Goal: Task Accomplishment & Management: Use online tool/utility

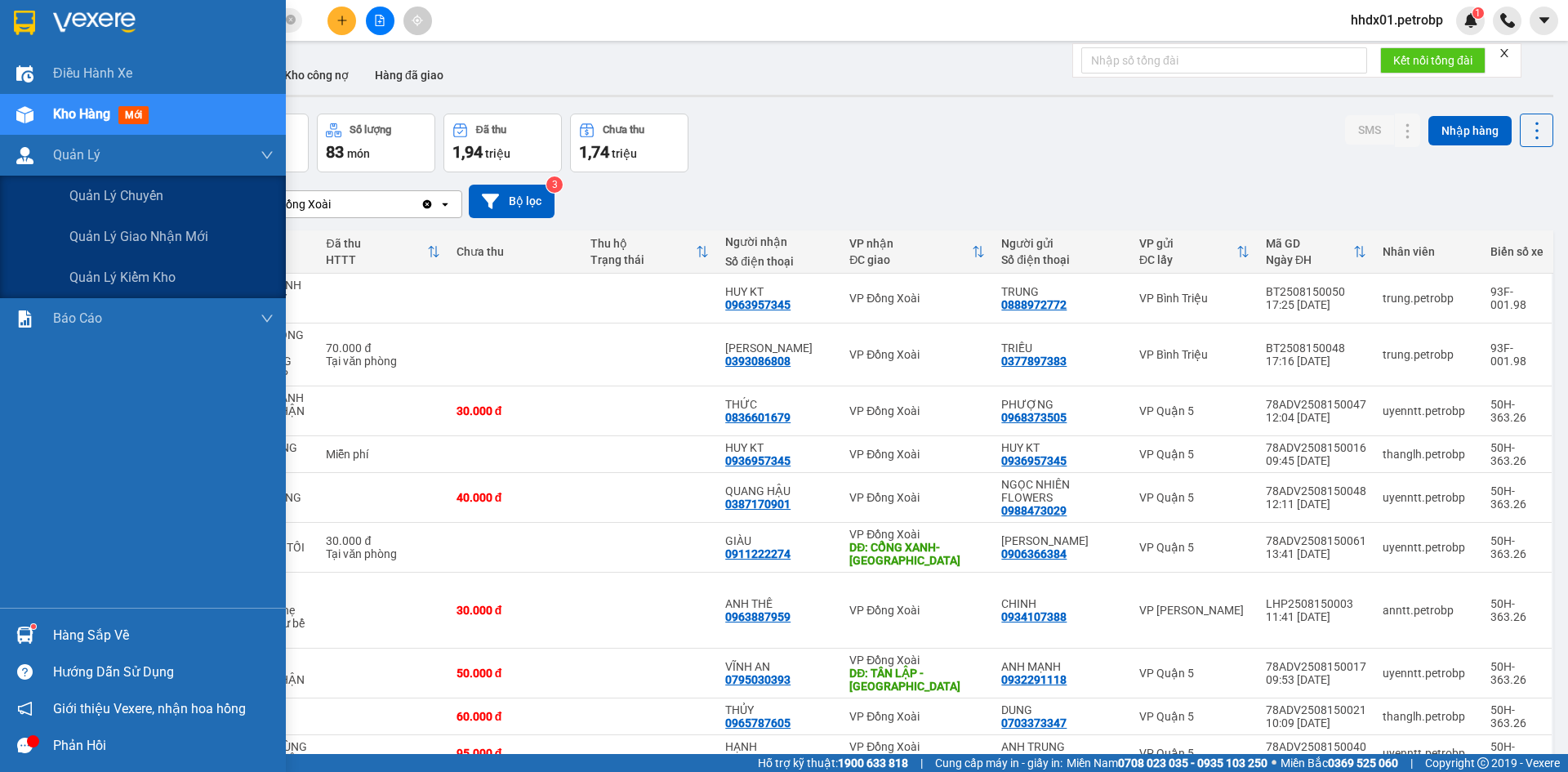
scroll to position [164, 0]
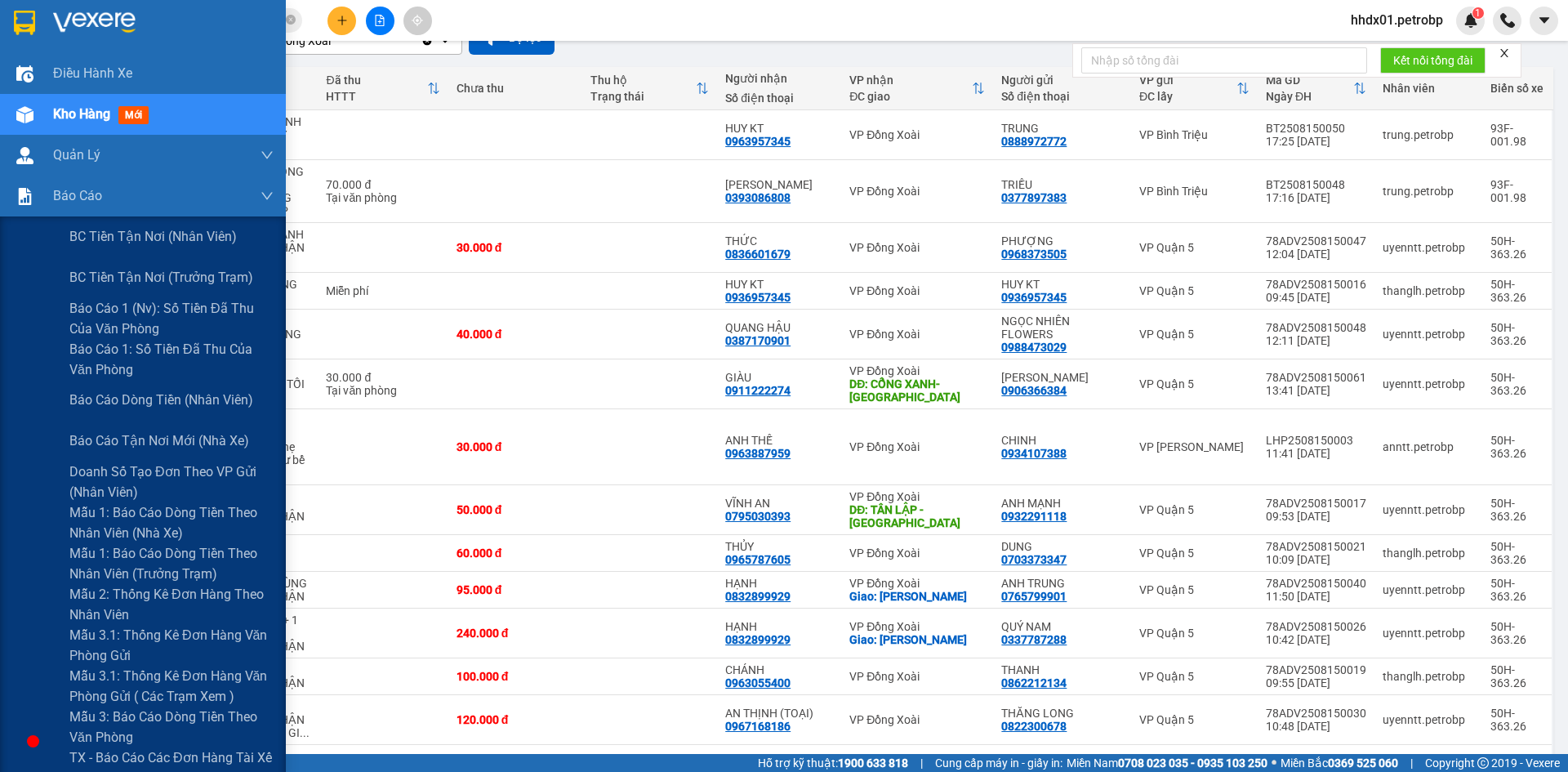
click at [149, 398] on span "Báo cáo dòng tiền (nhân viên)" at bounding box center [161, 400] width 184 height 20
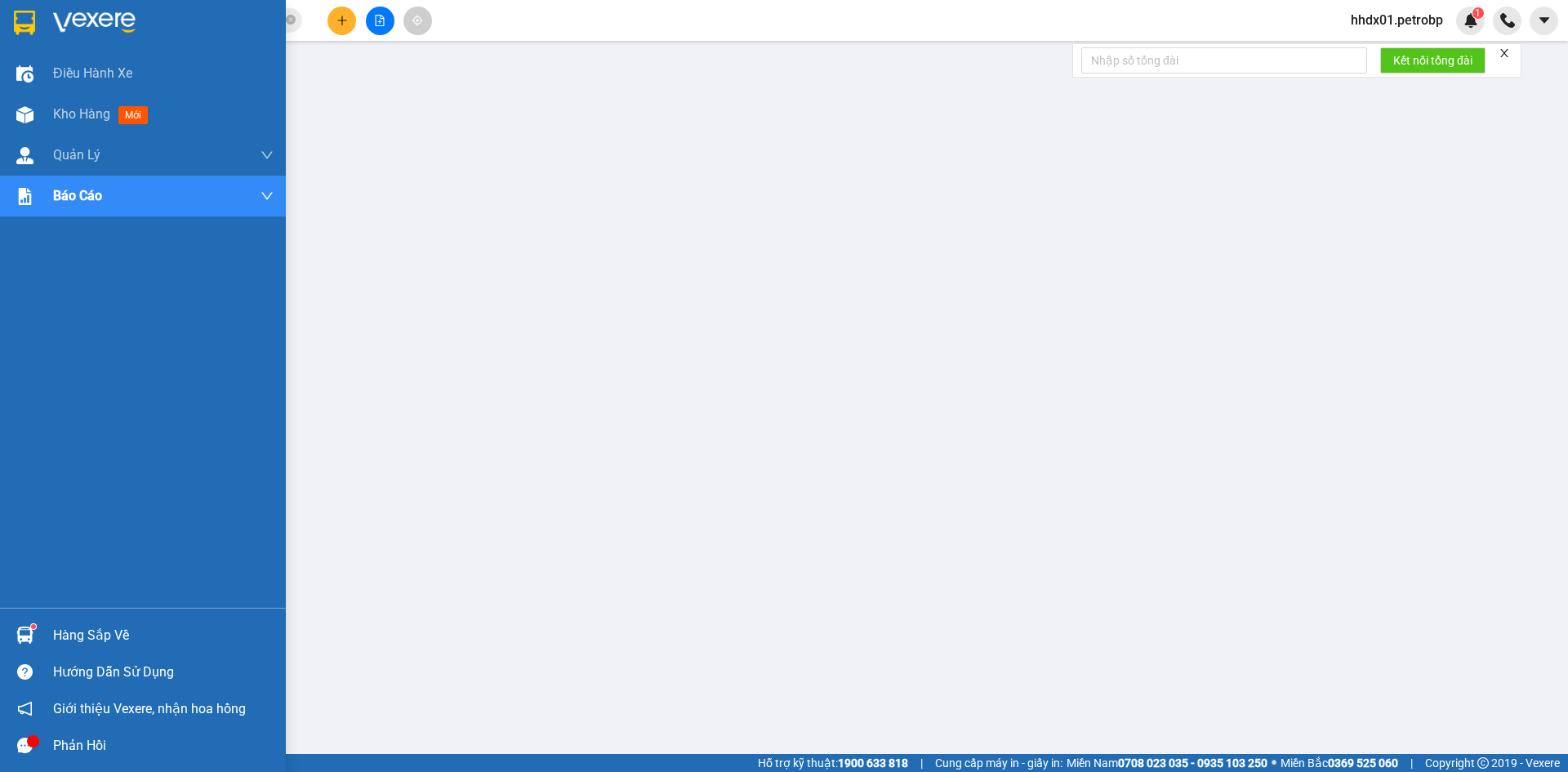
click at [38, 14] on div at bounding box center [25, 22] width 28 height 28
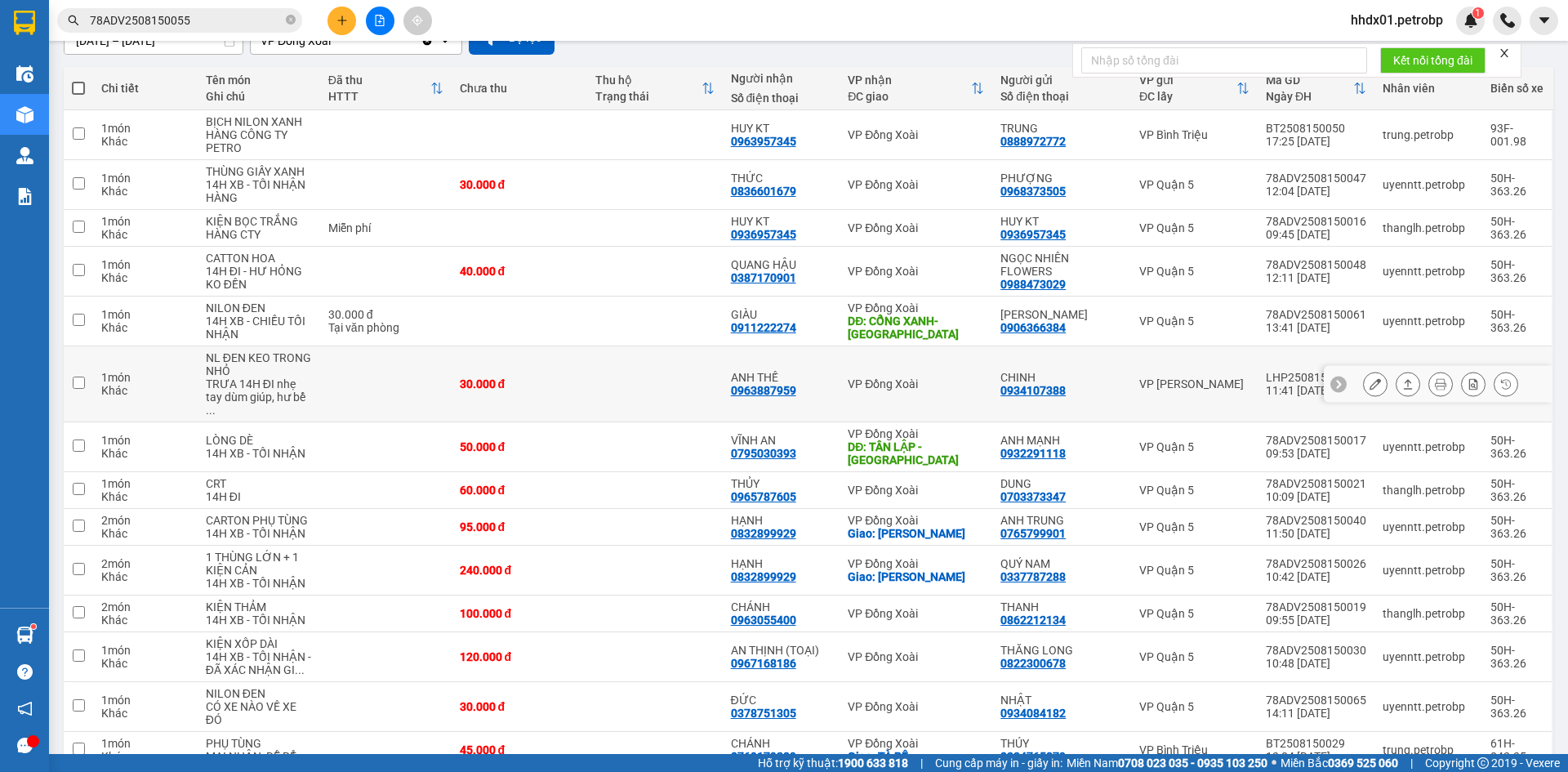
scroll to position [245, 0]
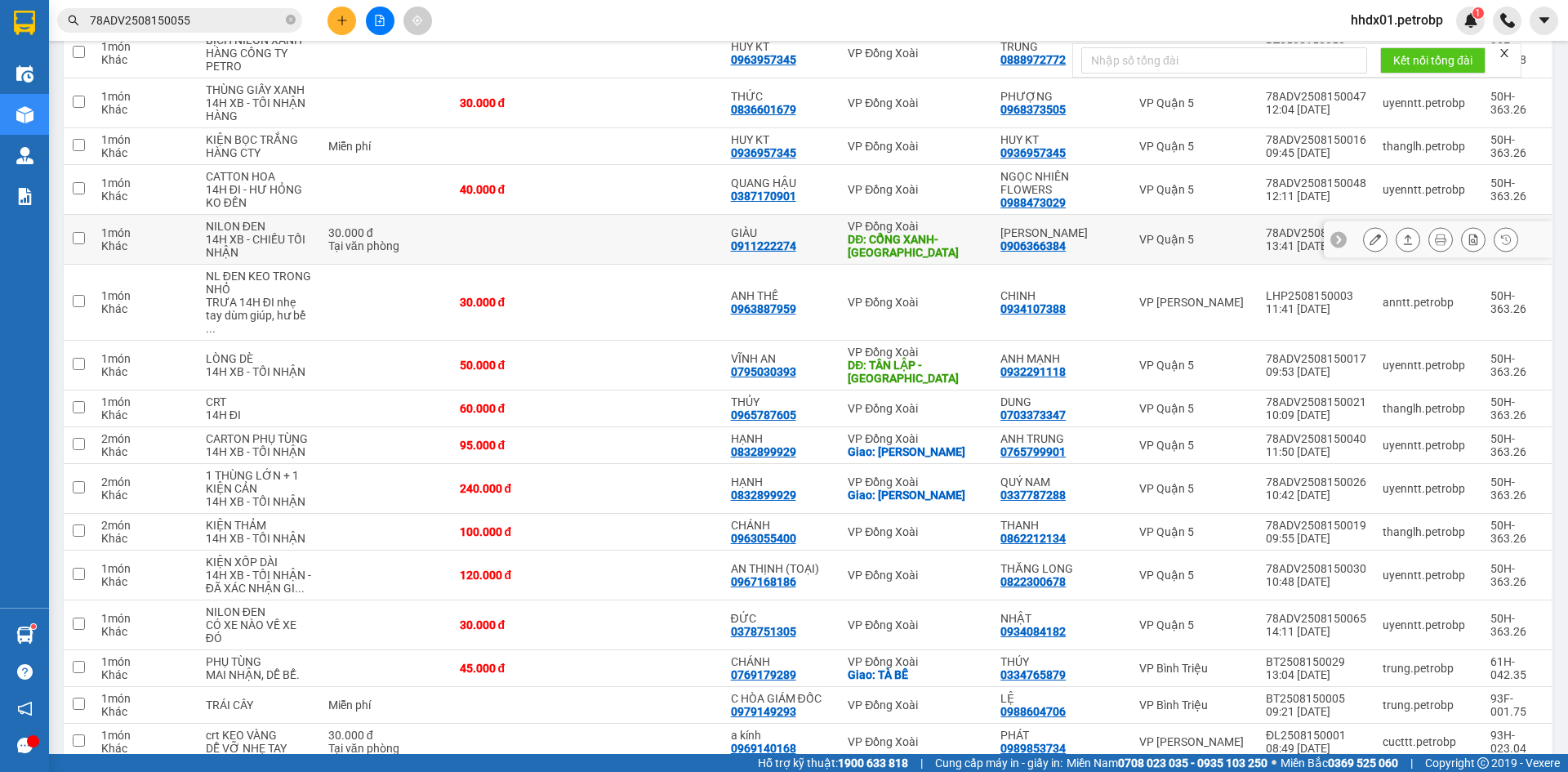
click at [1369, 243] on icon at bounding box center [1375, 239] width 11 height 11
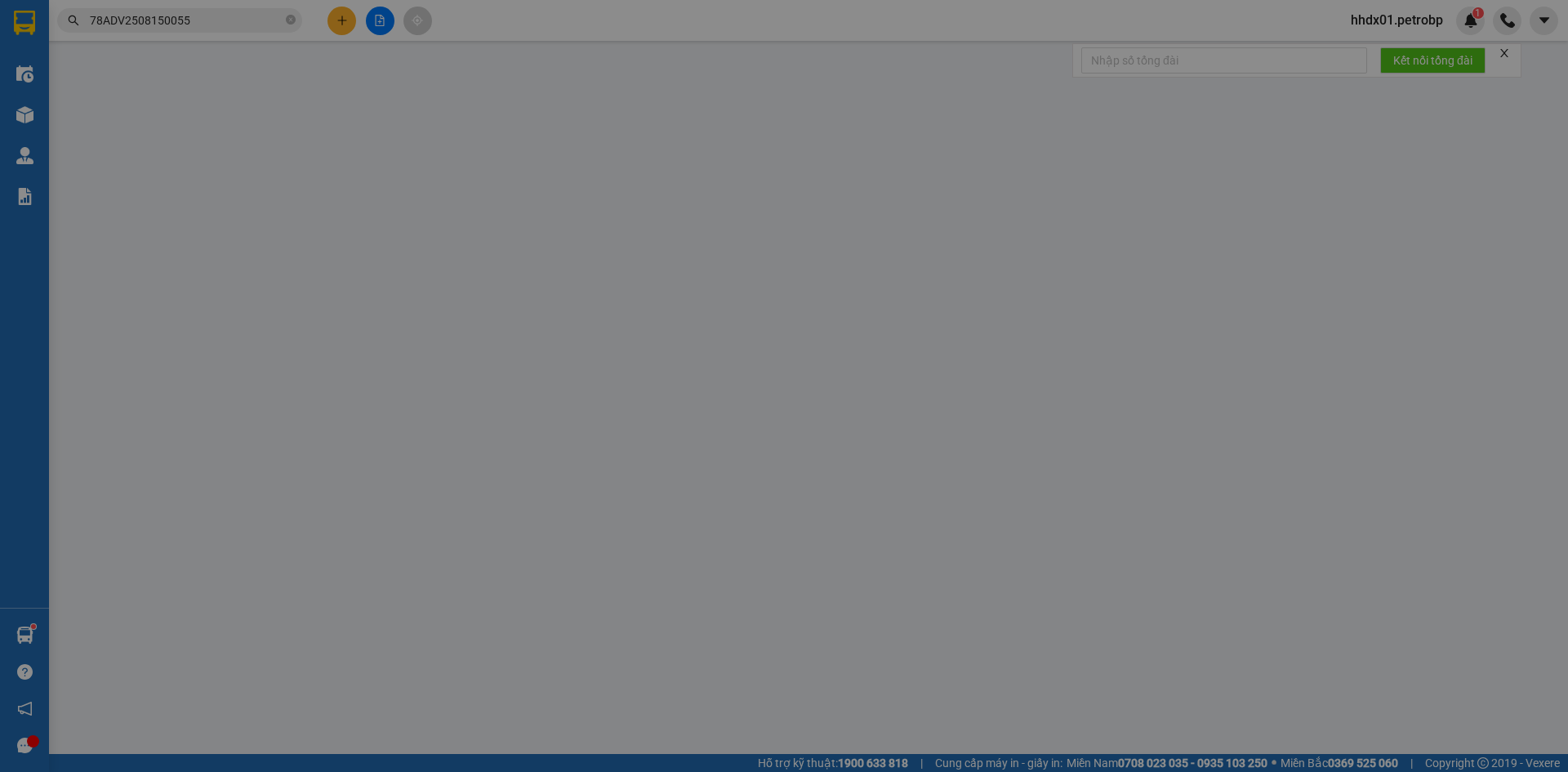
type input "0906366384"
type input "[PERSON_NAME]"
type input "0911222274"
type input "GIÀU"
type input "CỔNG XANH-BÌNH DƯƠNG"
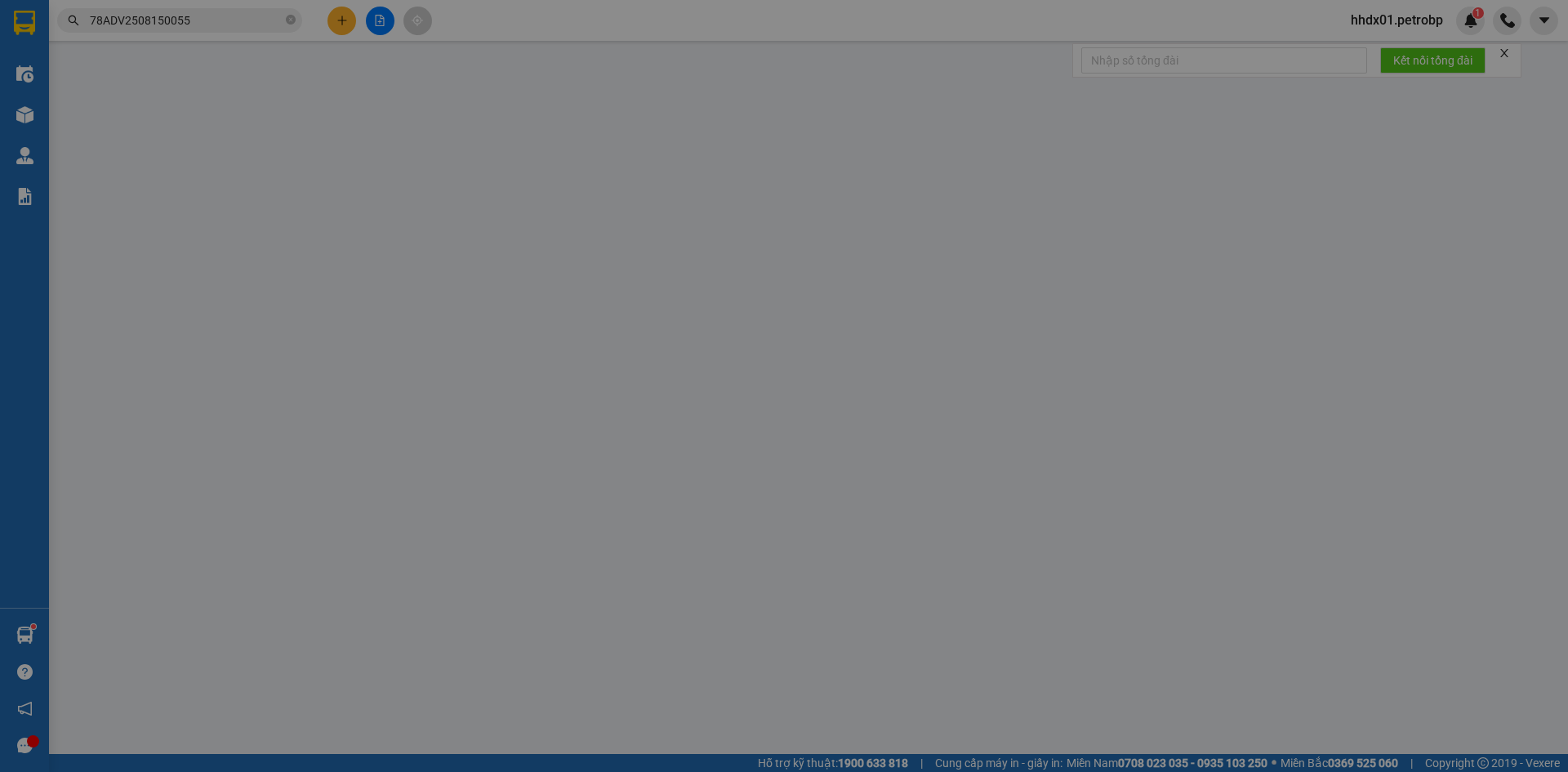
type input "30.000"
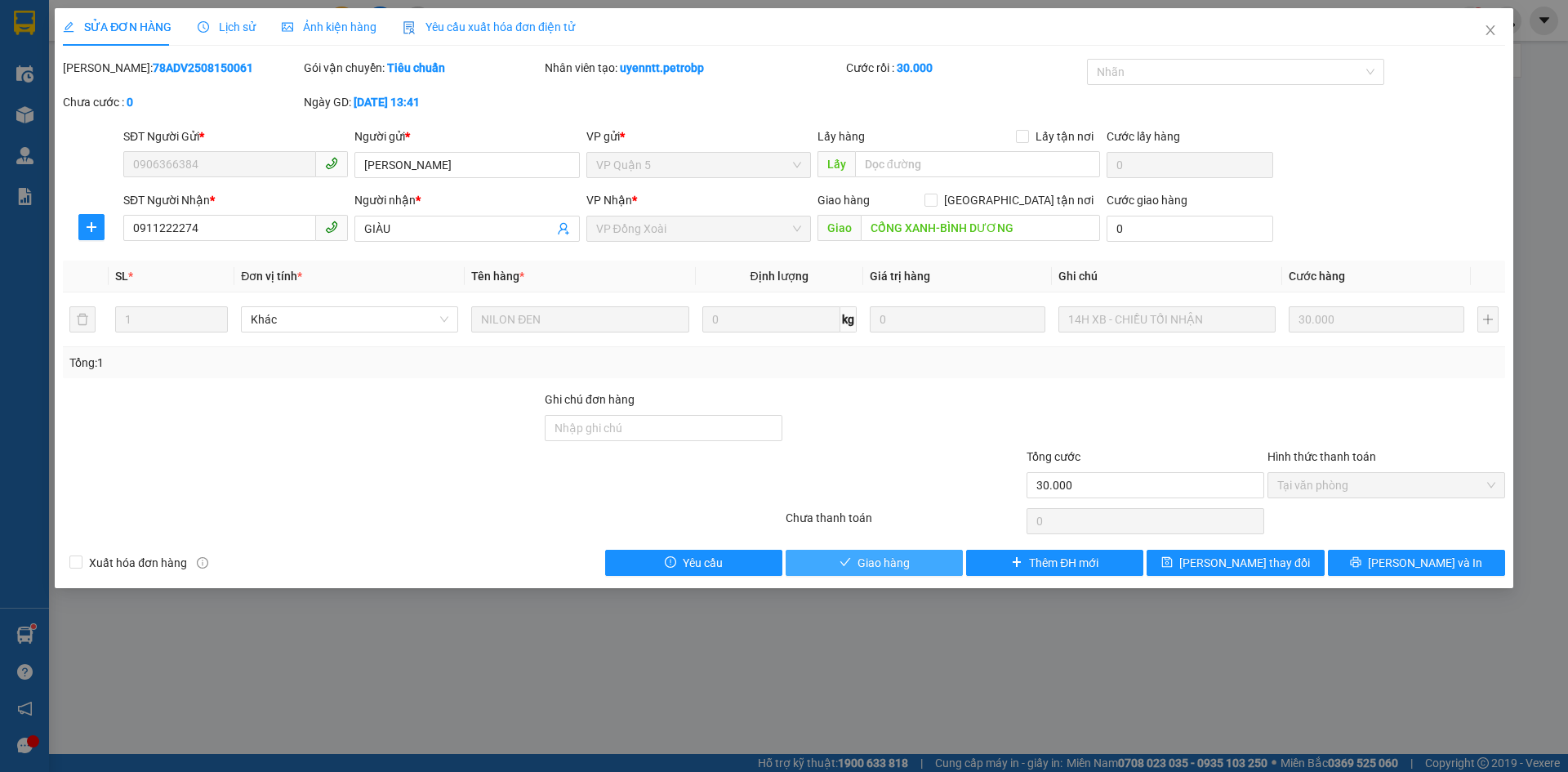
click at [841, 563] on icon "check" at bounding box center [845, 562] width 11 height 8
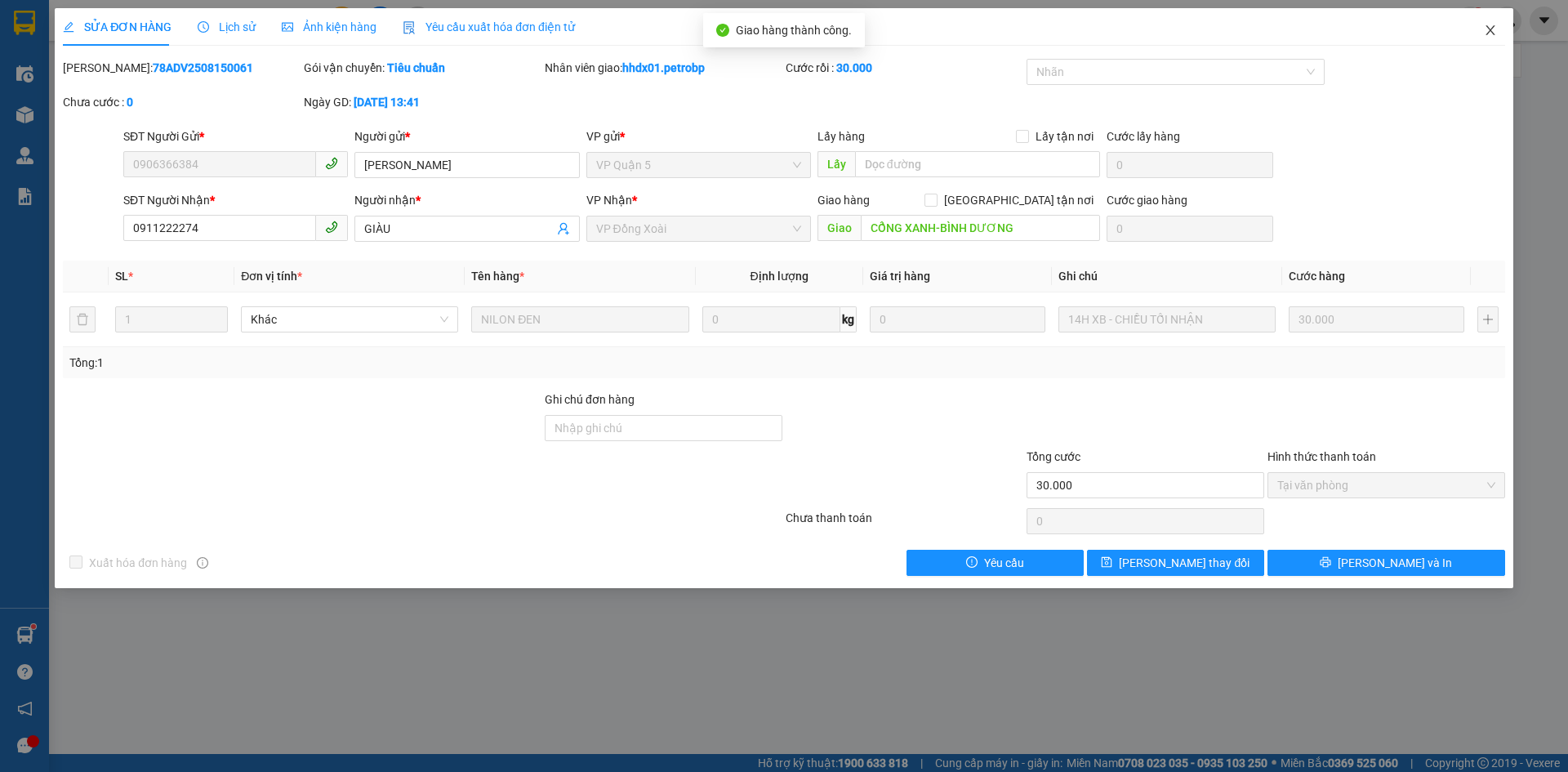
click at [1490, 23] on span "Close" at bounding box center [1490, 31] width 46 height 46
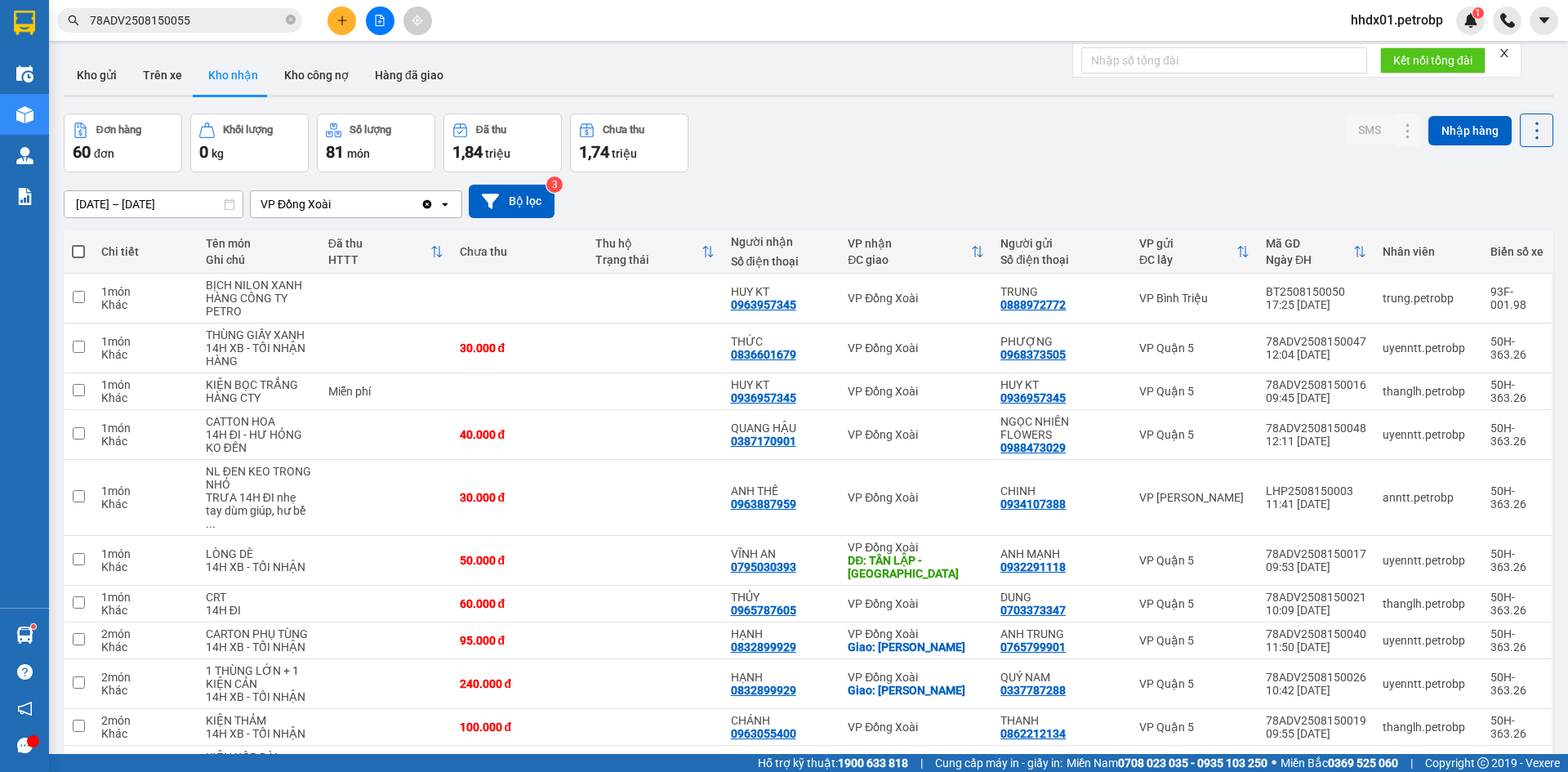
click at [380, 22] on icon "file-add" at bounding box center [381, 20] width 9 height 11
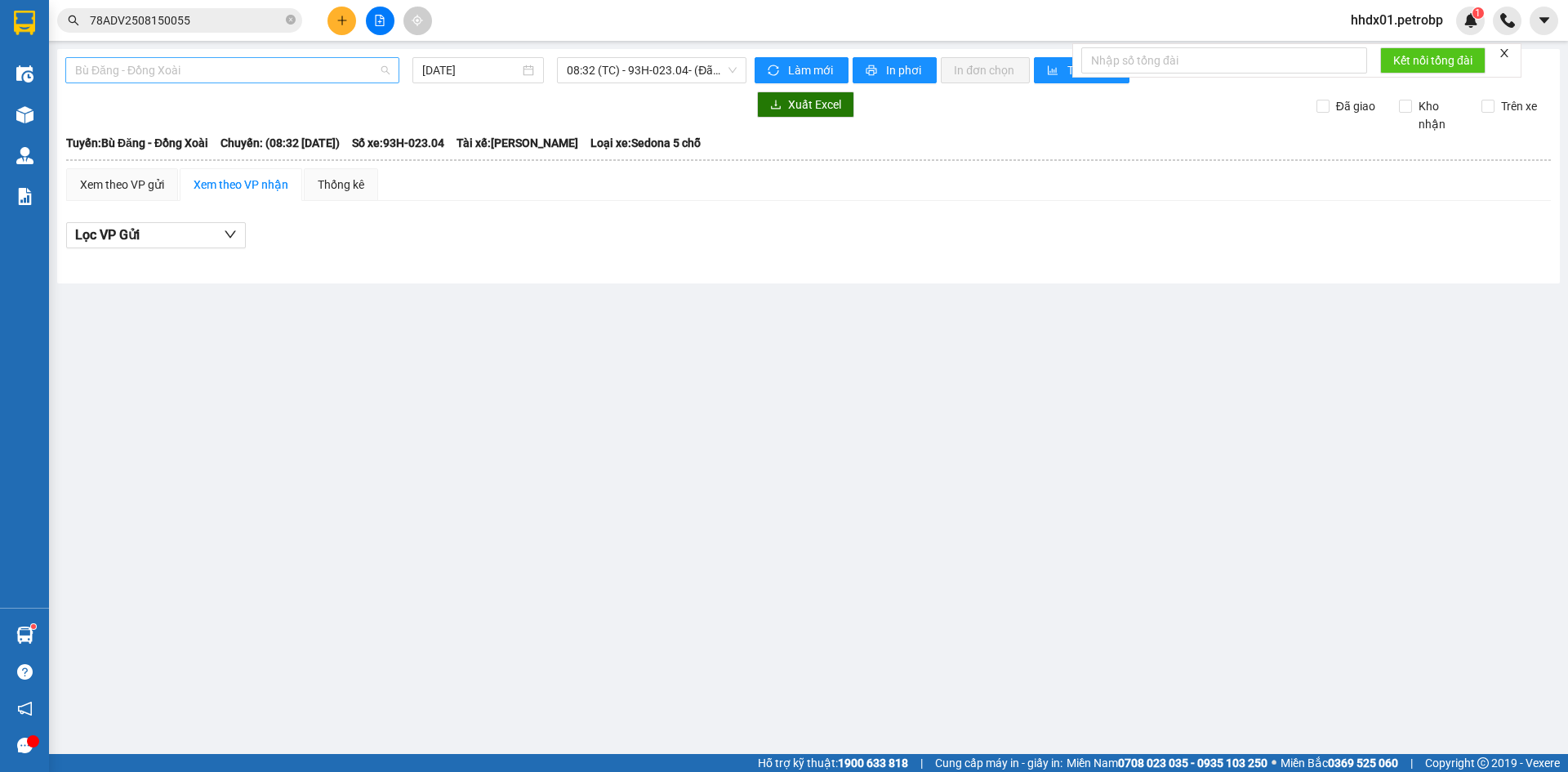
click at [190, 73] on span "Bù Đăng - Đồng Xoài" at bounding box center [232, 70] width 315 height 25
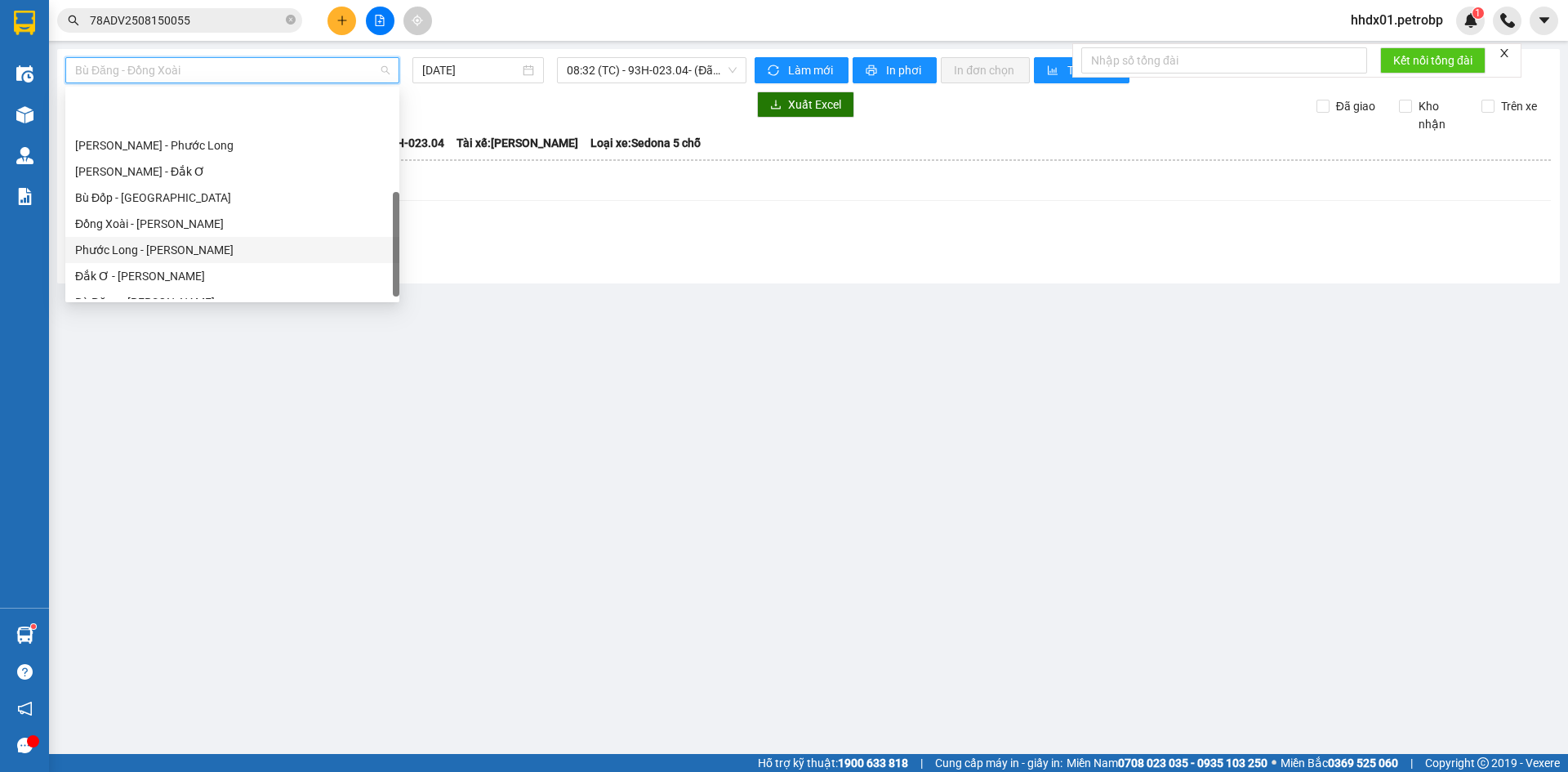
scroll to position [307, 0]
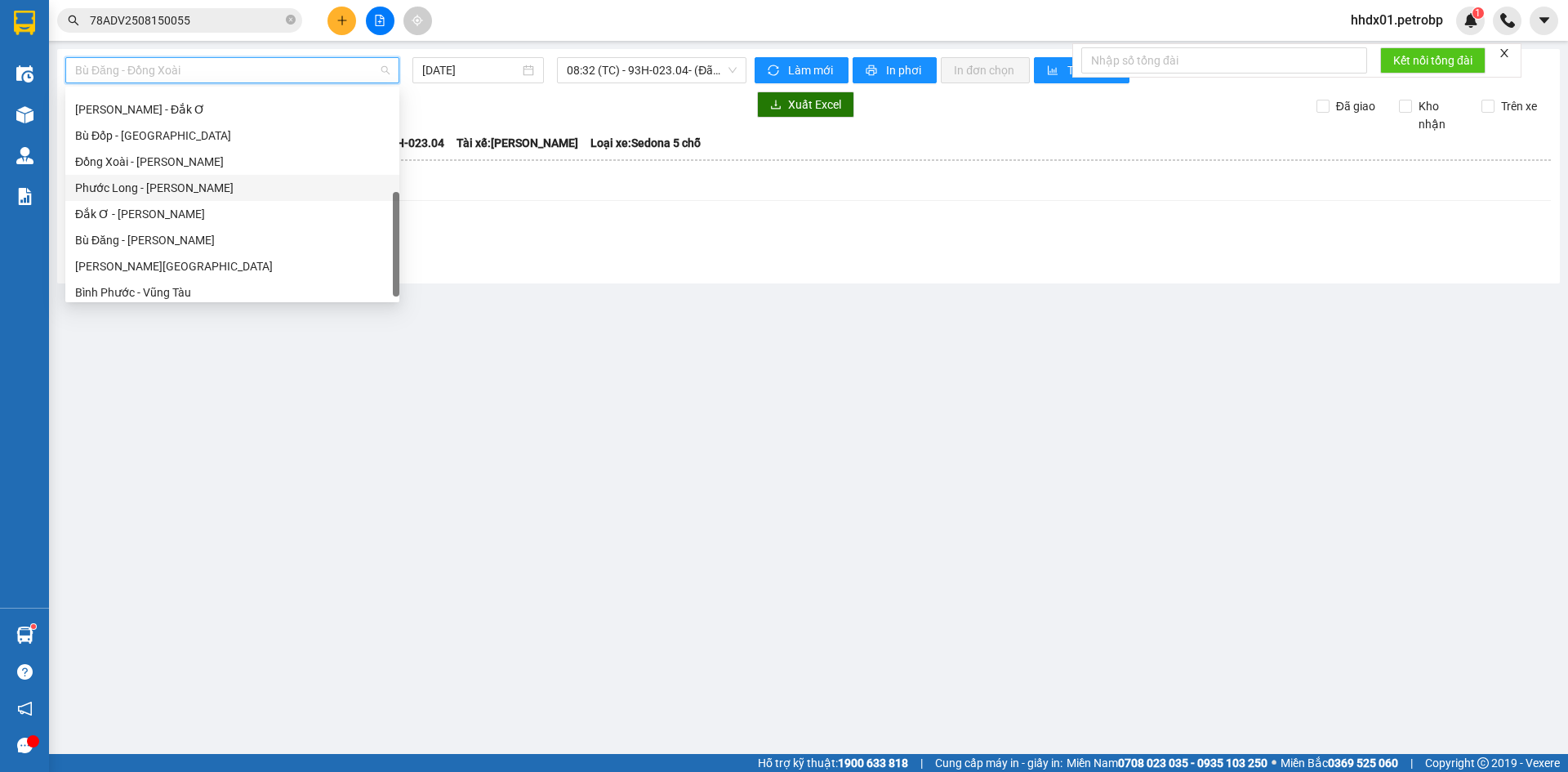
click at [230, 184] on div "Phước Long - [PERSON_NAME]" at bounding box center [232, 188] width 315 height 18
type input "[DATE]"
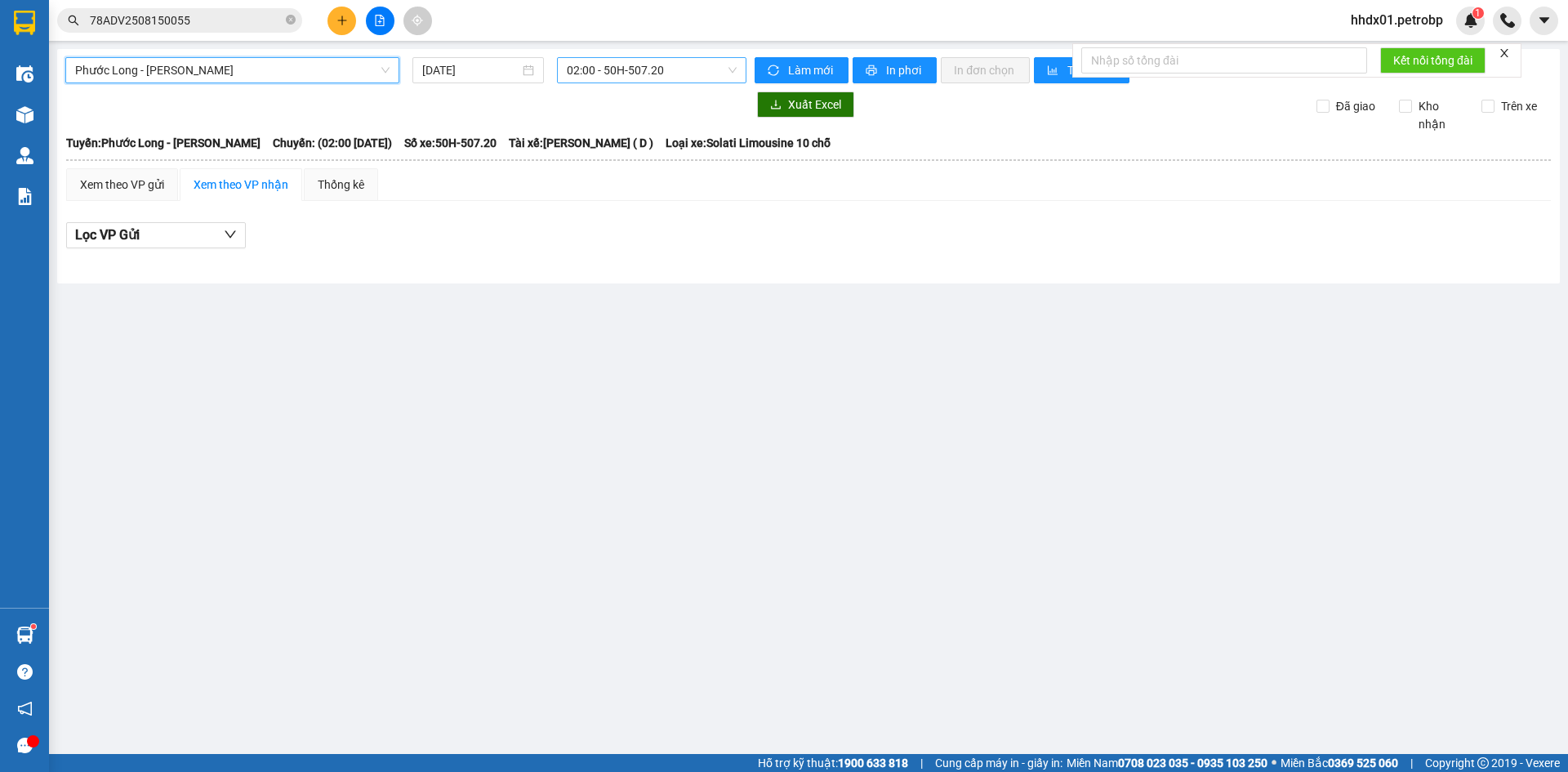
click at [672, 68] on span "02:00 - 50H-507.20" at bounding box center [652, 70] width 170 height 25
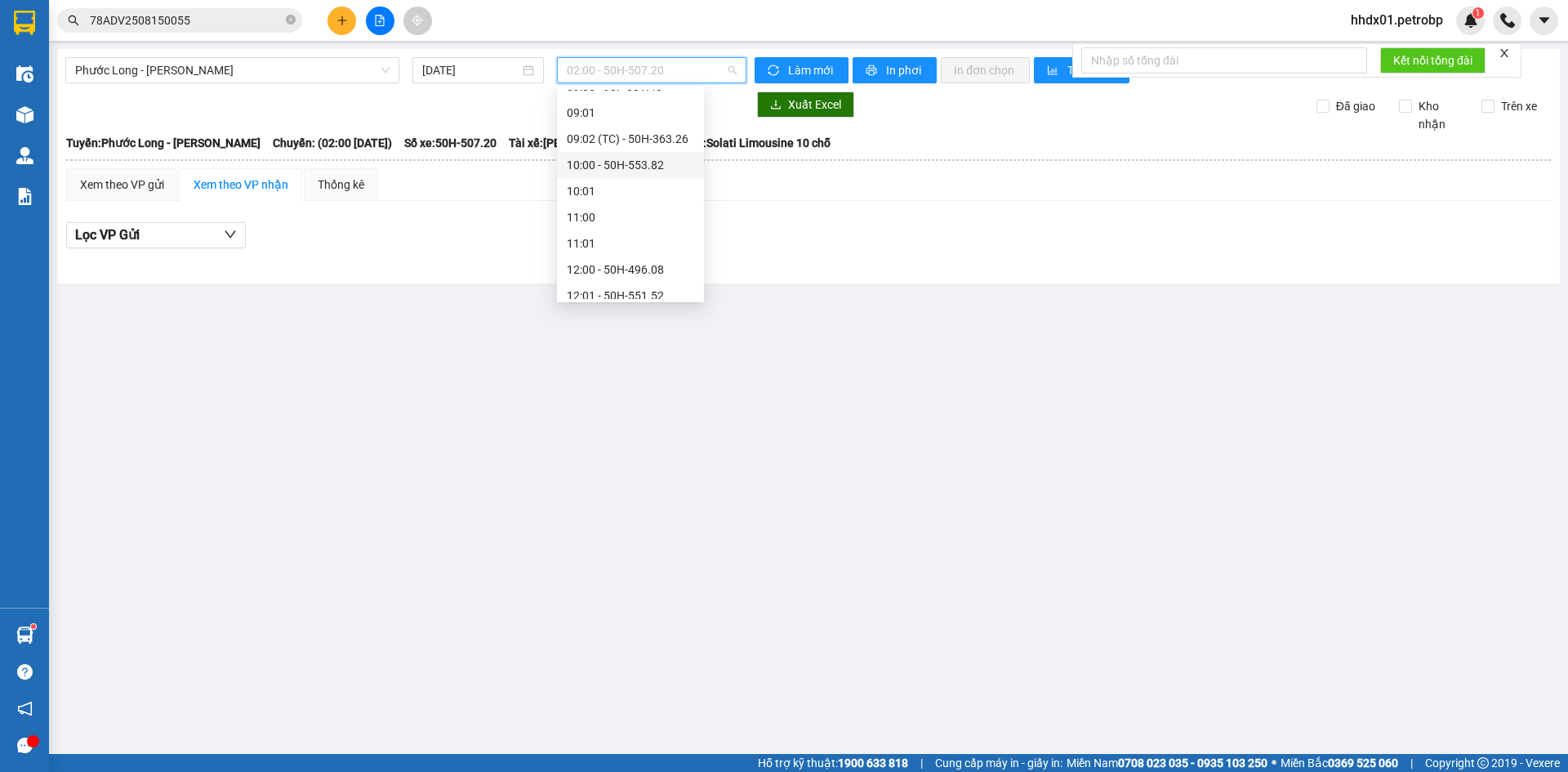
scroll to position [734, 0]
click at [632, 201] on div "15:02 (TC) - 93H-020.96" at bounding box center [630, 204] width 127 height 18
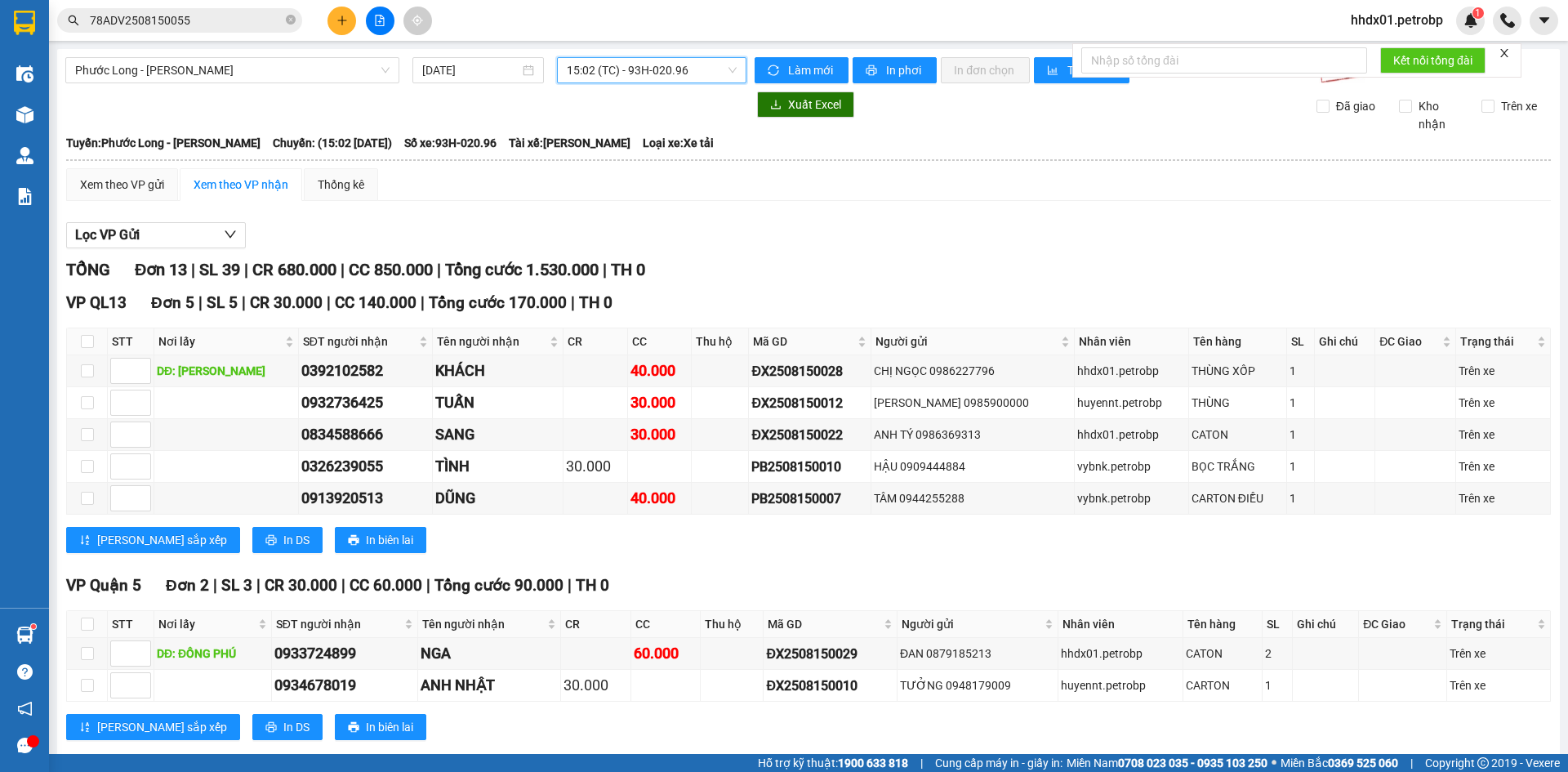
click at [602, 70] on span "15:02 (TC) - 93H-020.96" at bounding box center [652, 70] width 170 height 25
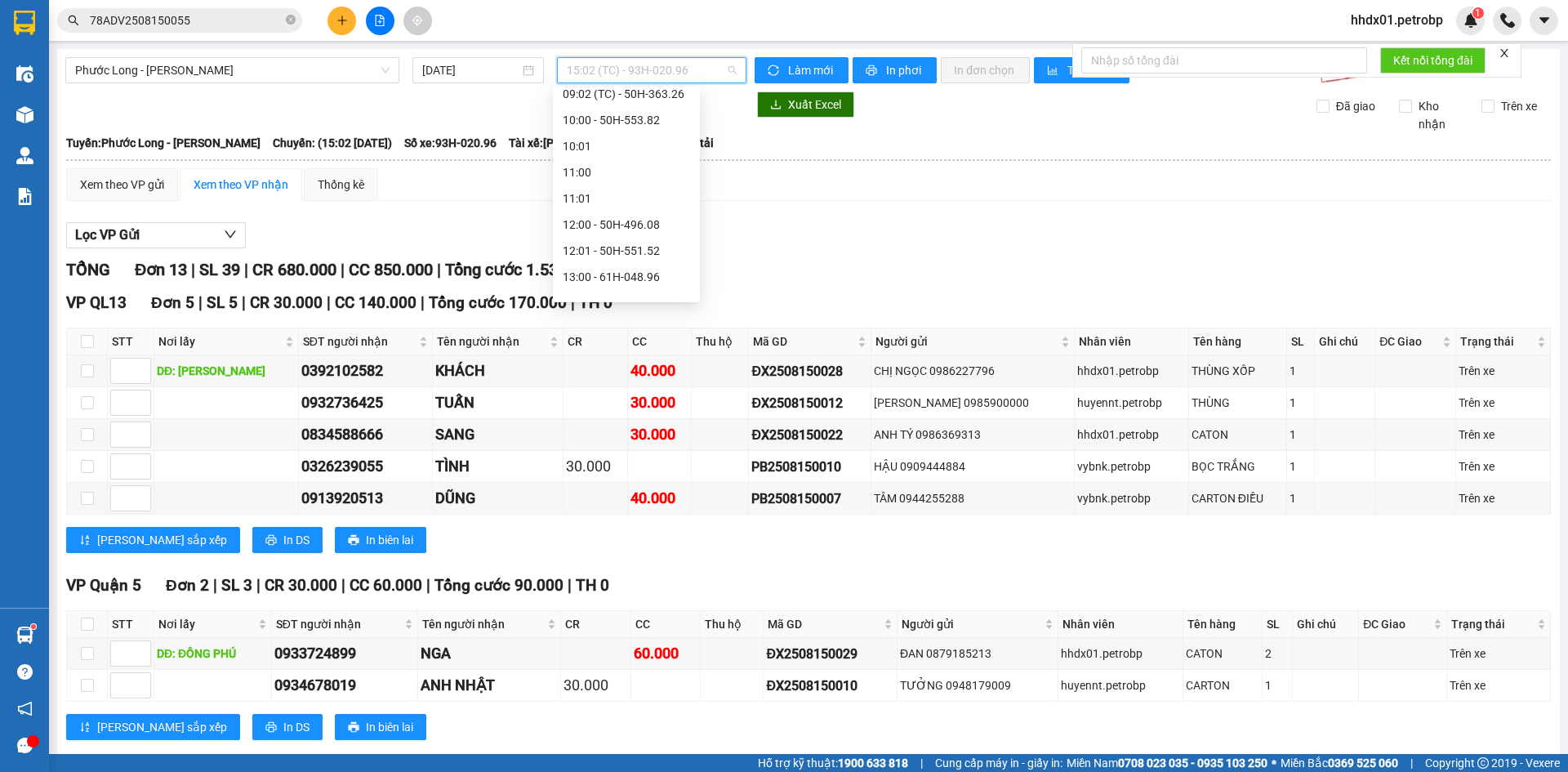
scroll to position [327, 0]
click at [188, 72] on span "Phước Long - [PERSON_NAME]" at bounding box center [232, 70] width 315 height 25
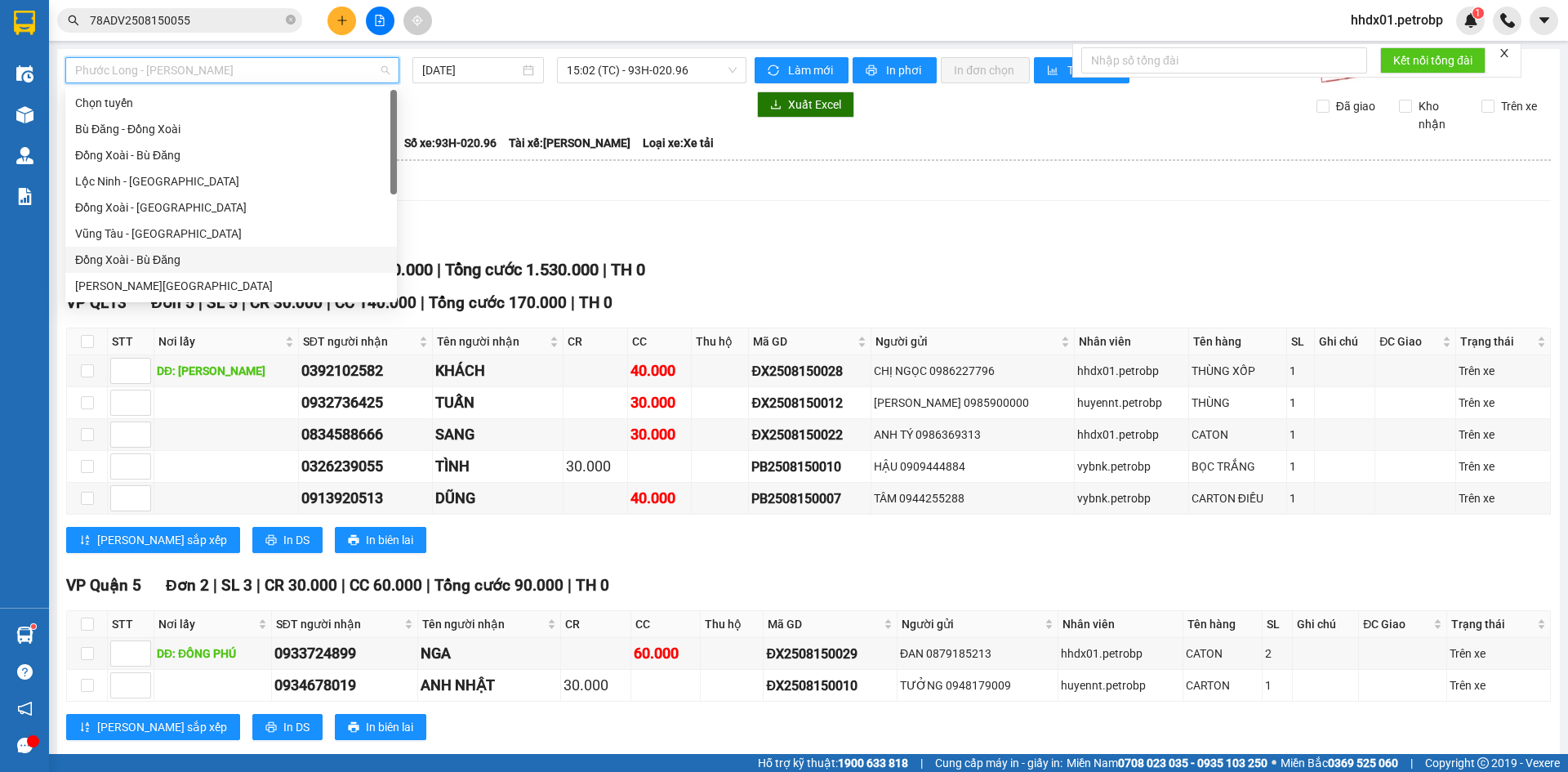
scroll to position [245, 0]
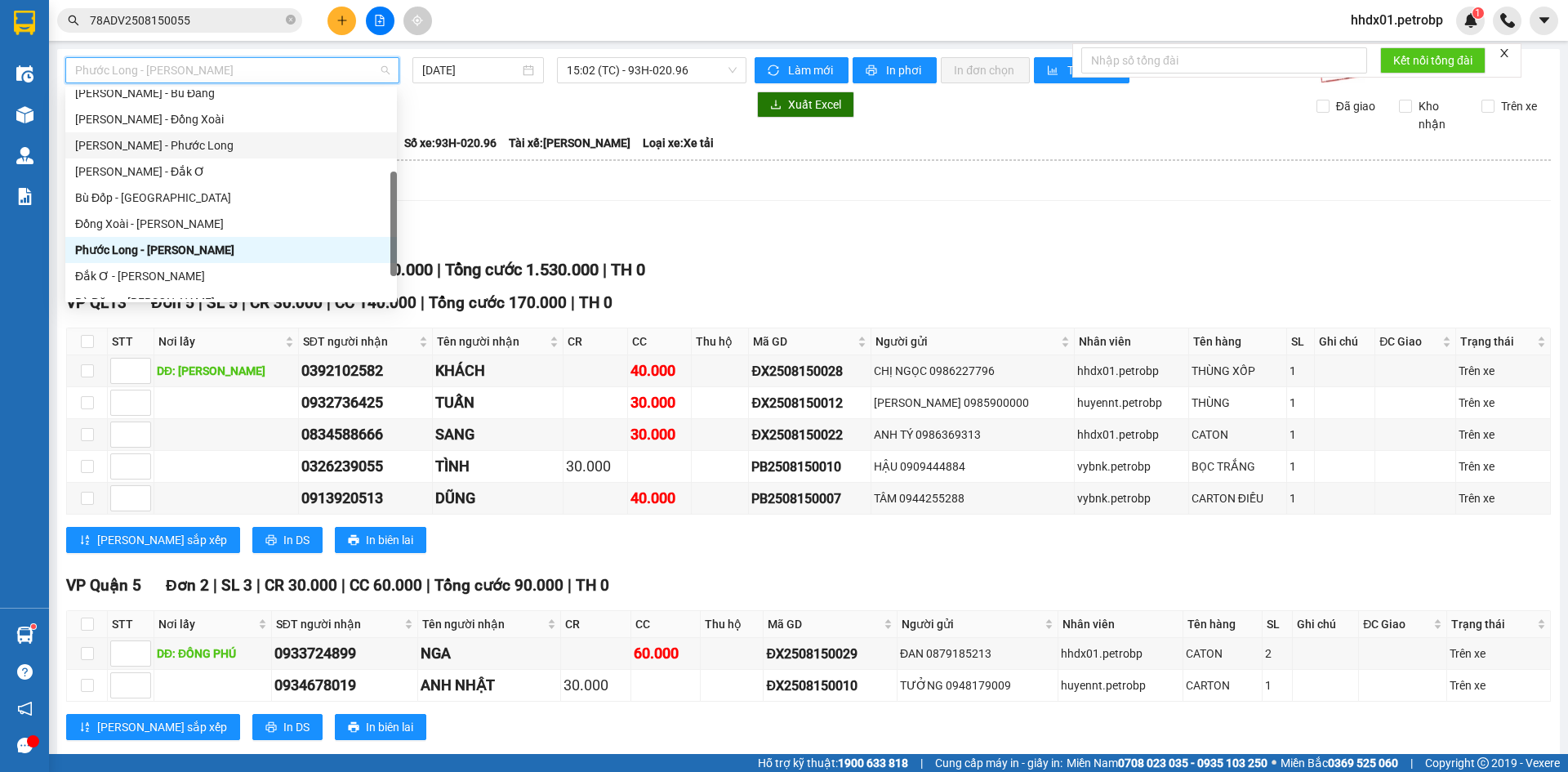
click at [225, 145] on div "[PERSON_NAME] - Phước Long" at bounding box center [231, 145] width 312 height 18
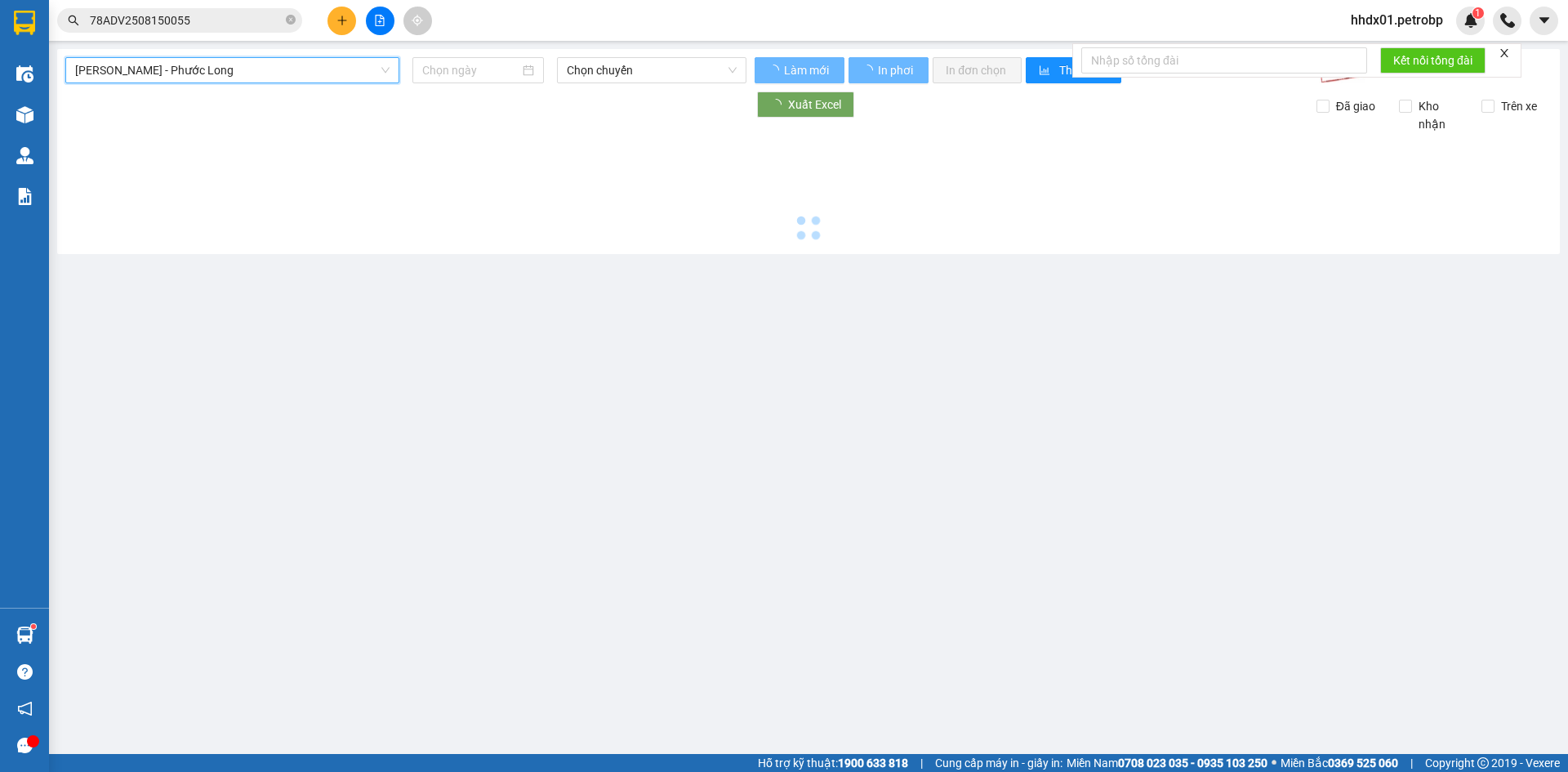
type input "[DATE]"
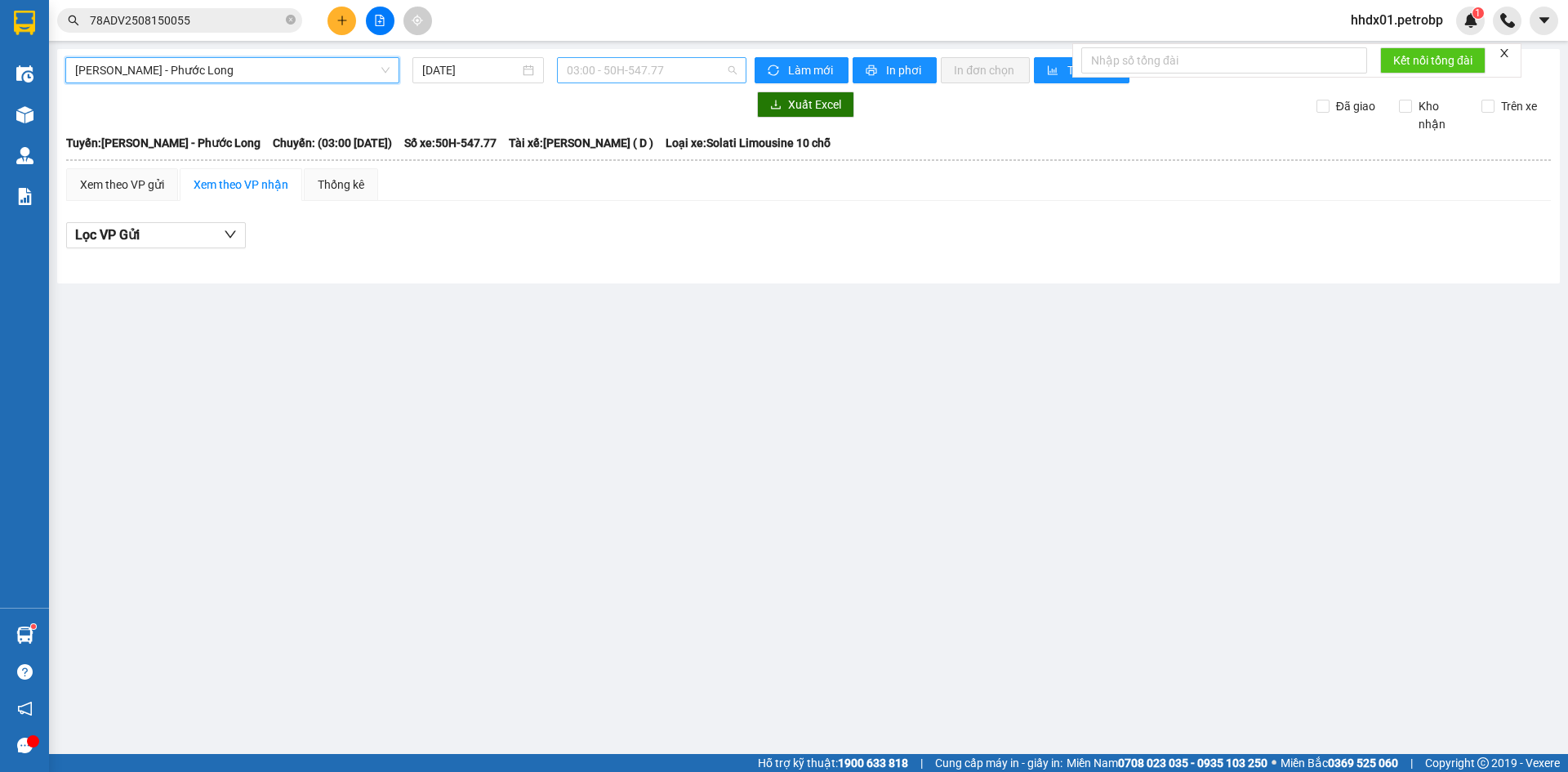
click at [648, 67] on span "03:00 - 50H-547.77" at bounding box center [652, 70] width 170 height 25
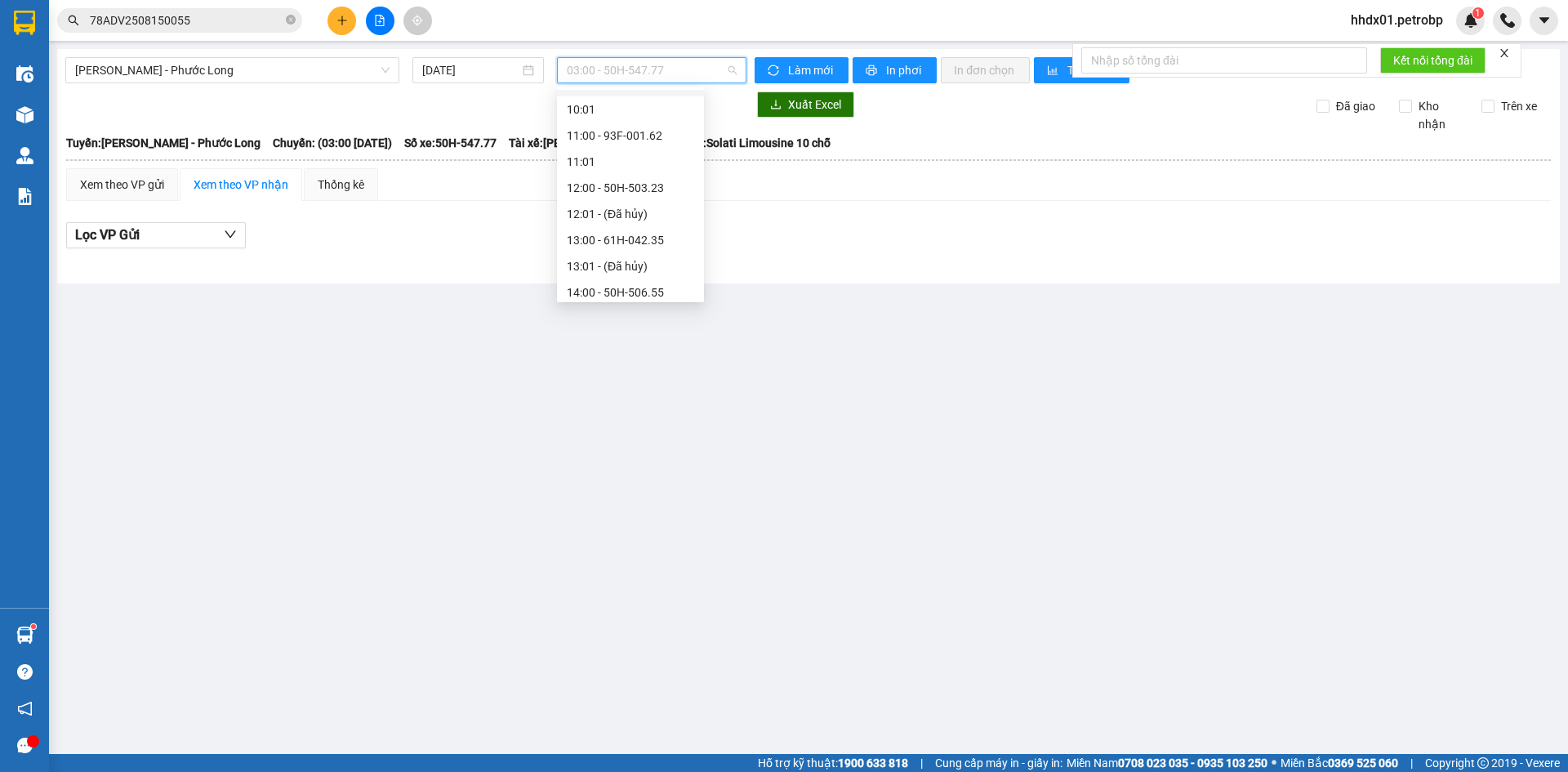
scroll to position [516, 0]
click at [655, 257] on div "14:02 (TC) - 50H-363.26" at bounding box center [630, 266] width 127 height 18
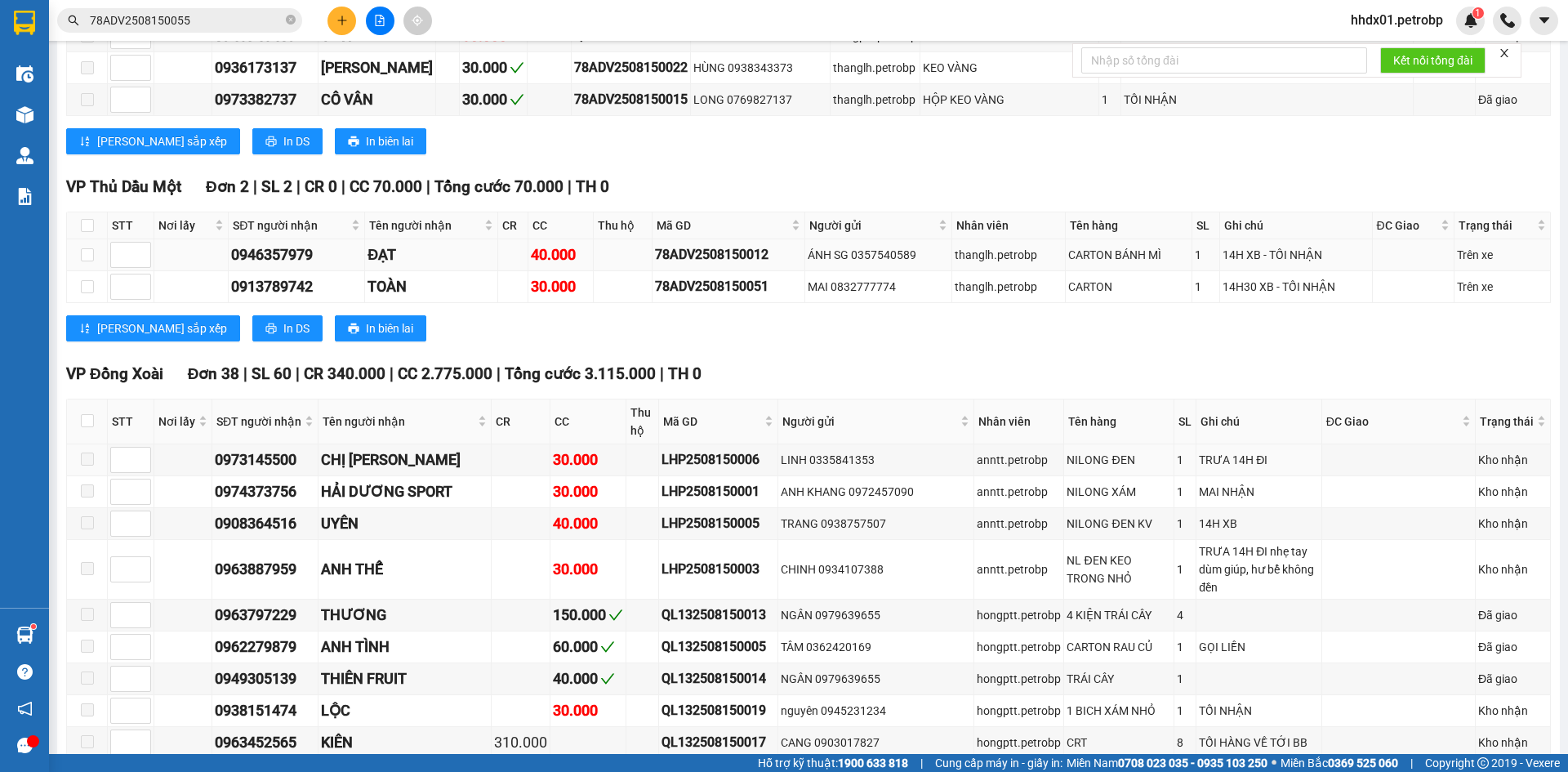
scroll to position [1225, 0]
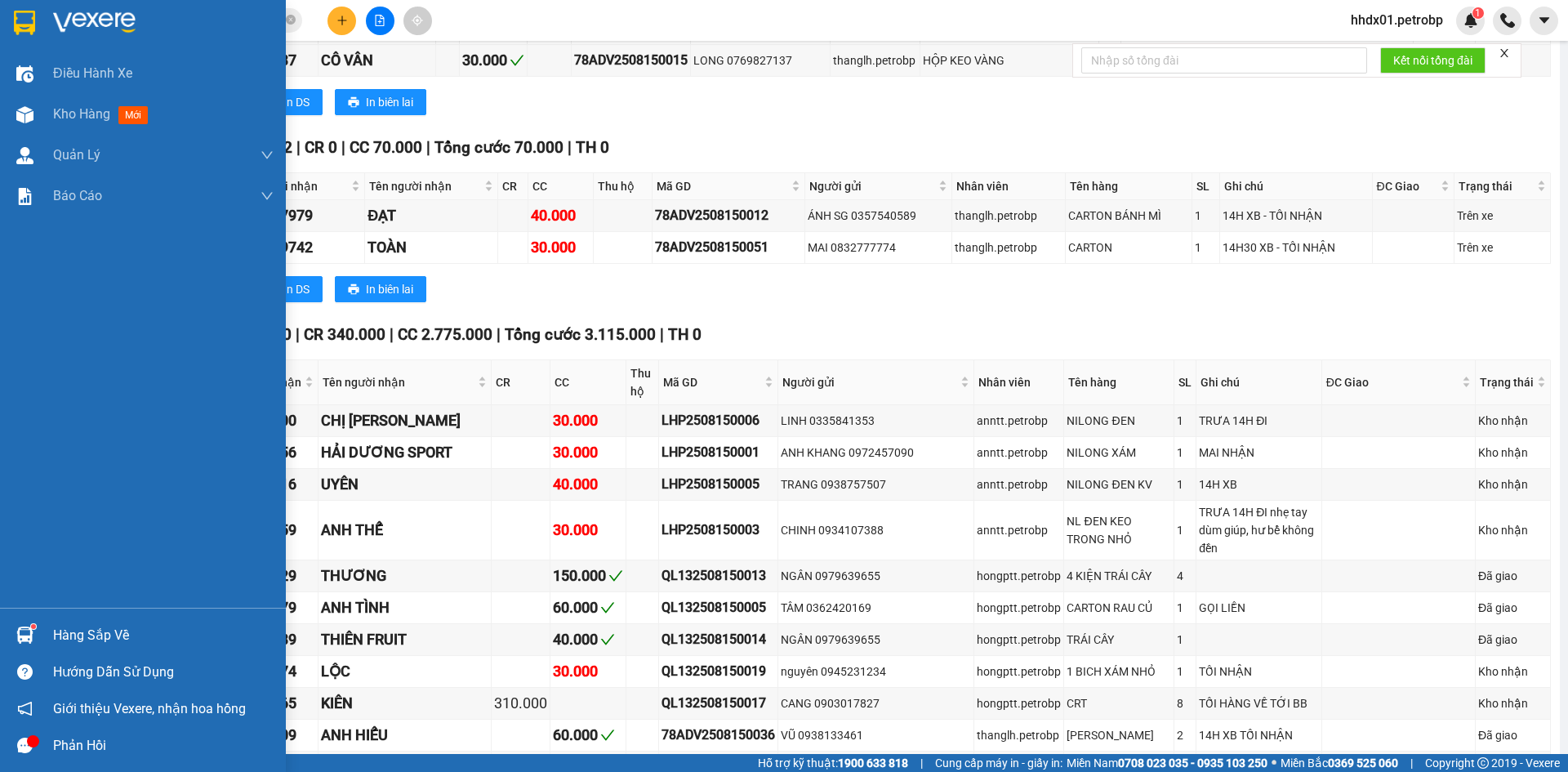
click at [31, 24] on img at bounding box center [24, 23] width 21 height 25
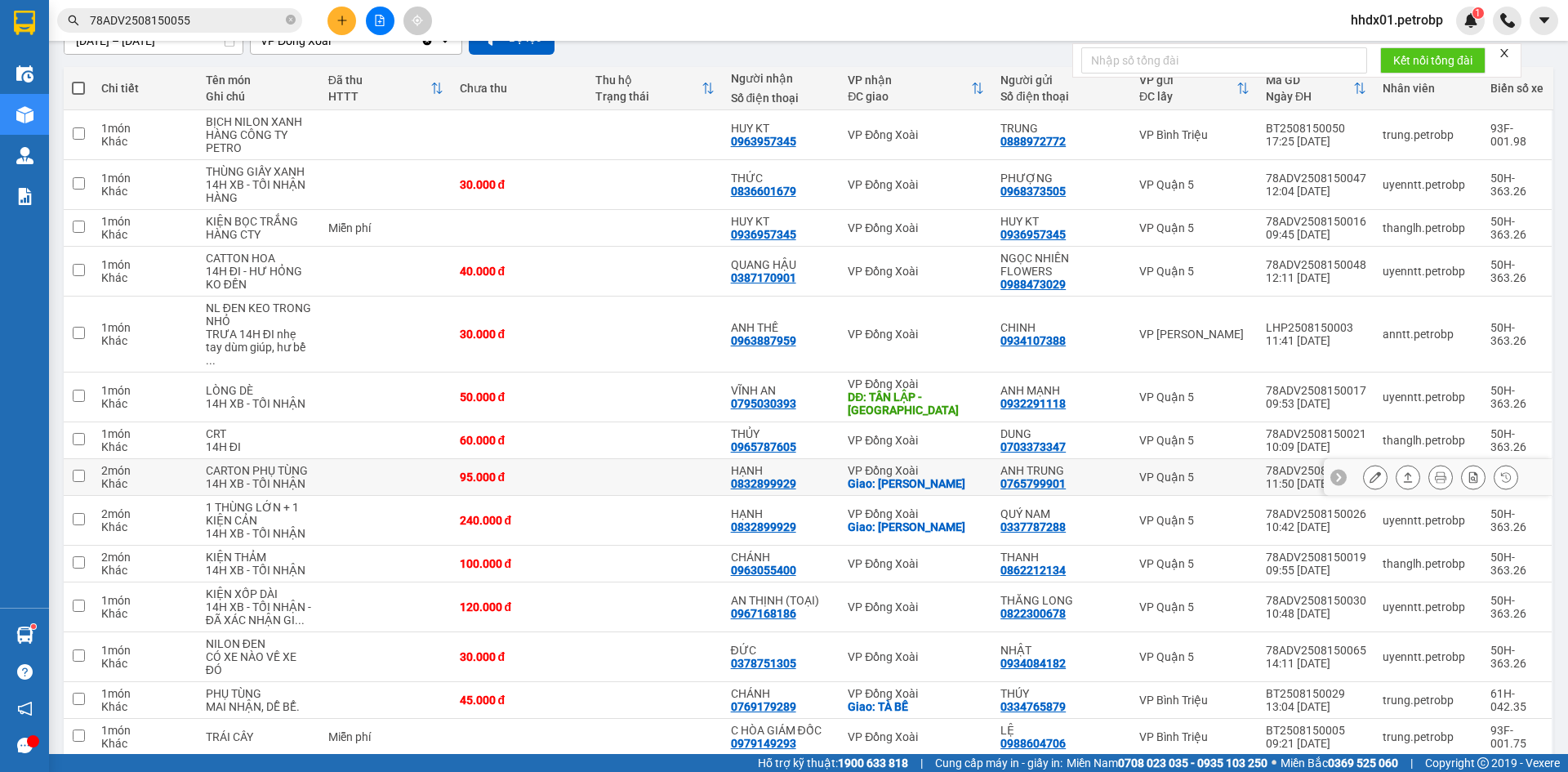
scroll to position [245, 0]
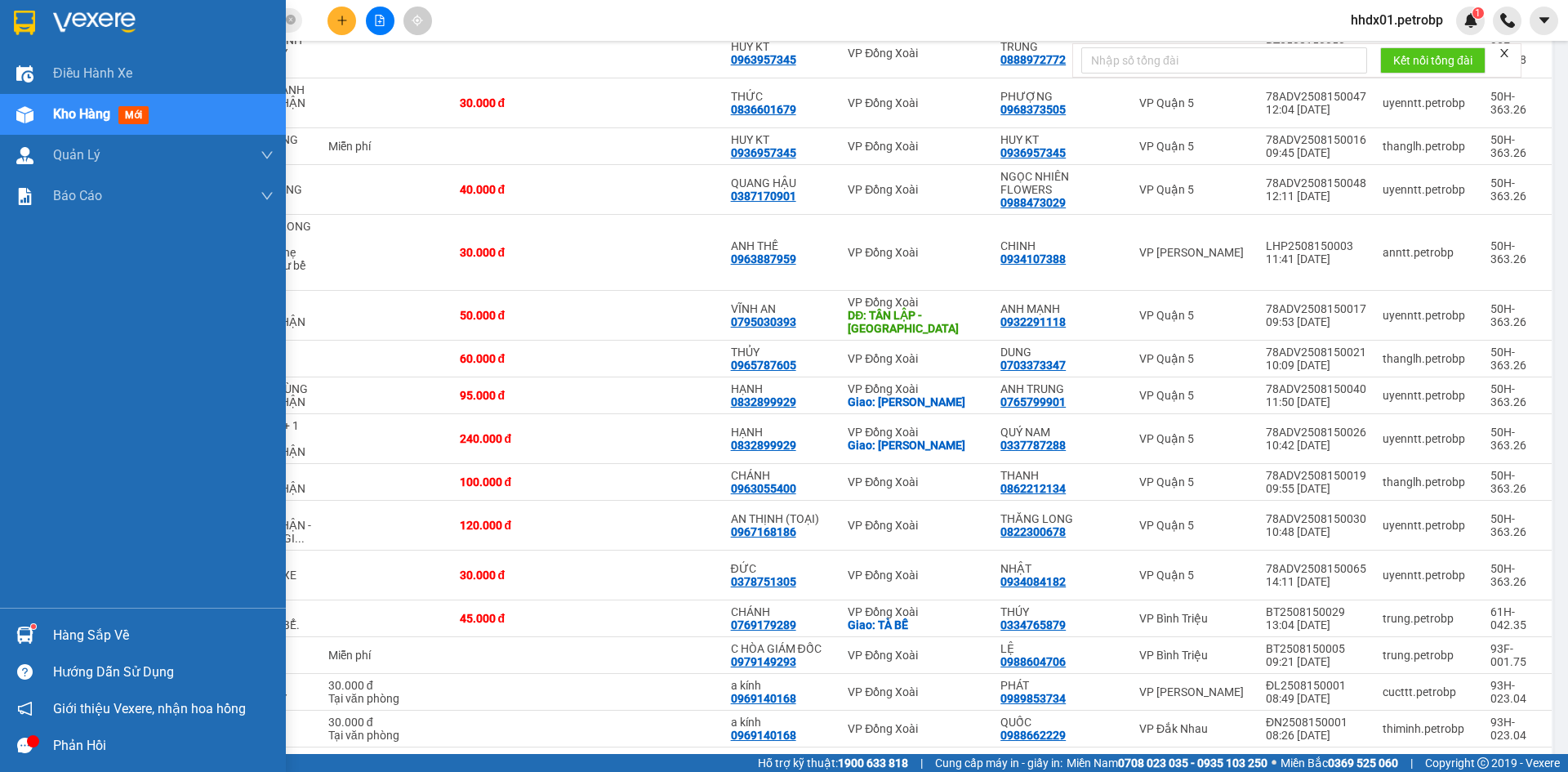
click at [27, 22] on img at bounding box center [24, 23] width 21 height 25
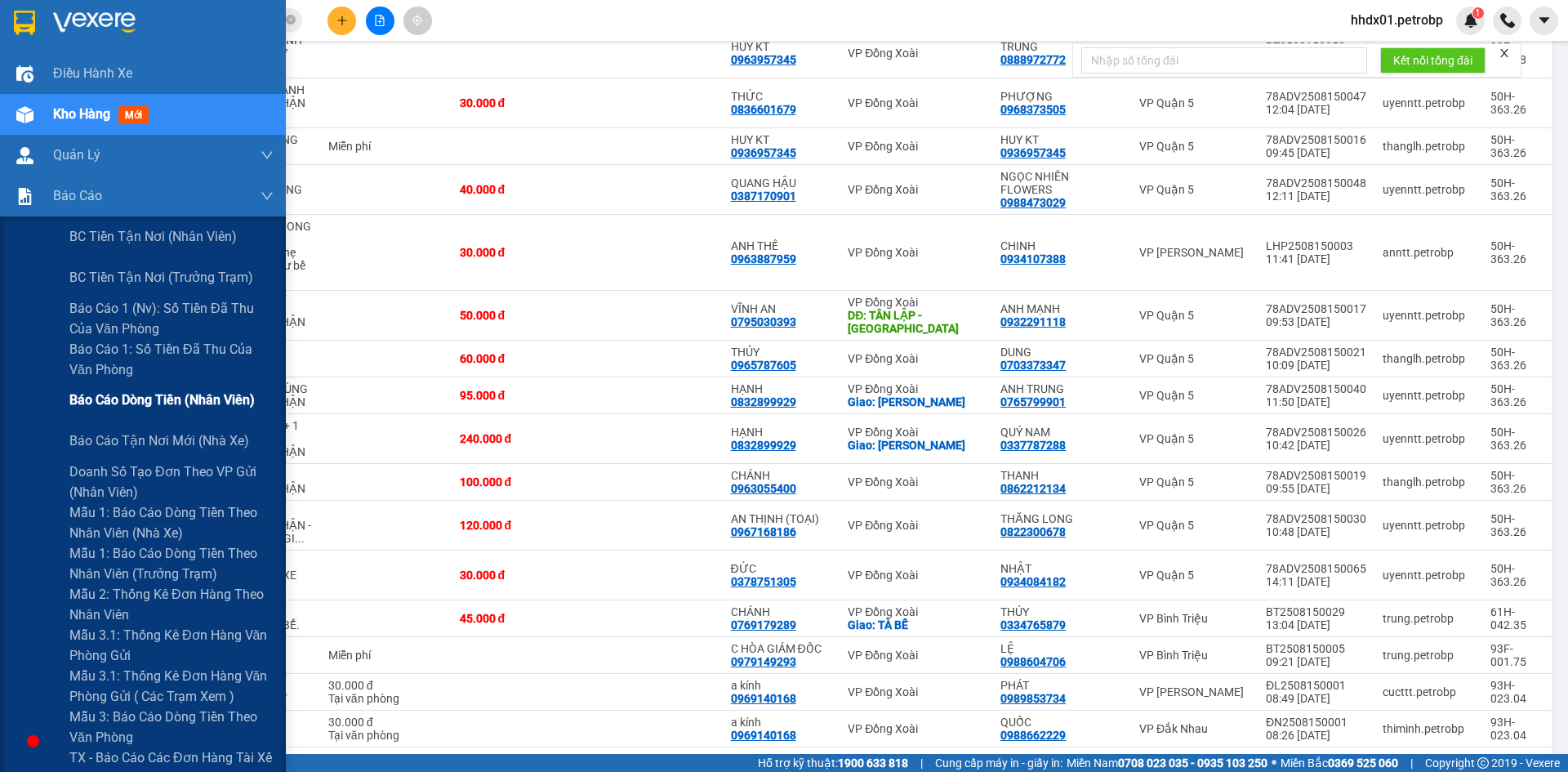
click at [195, 388] on div "Báo cáo dòng tiền (nhân viên)" at bounding box center [171, 400] width 204 height 41
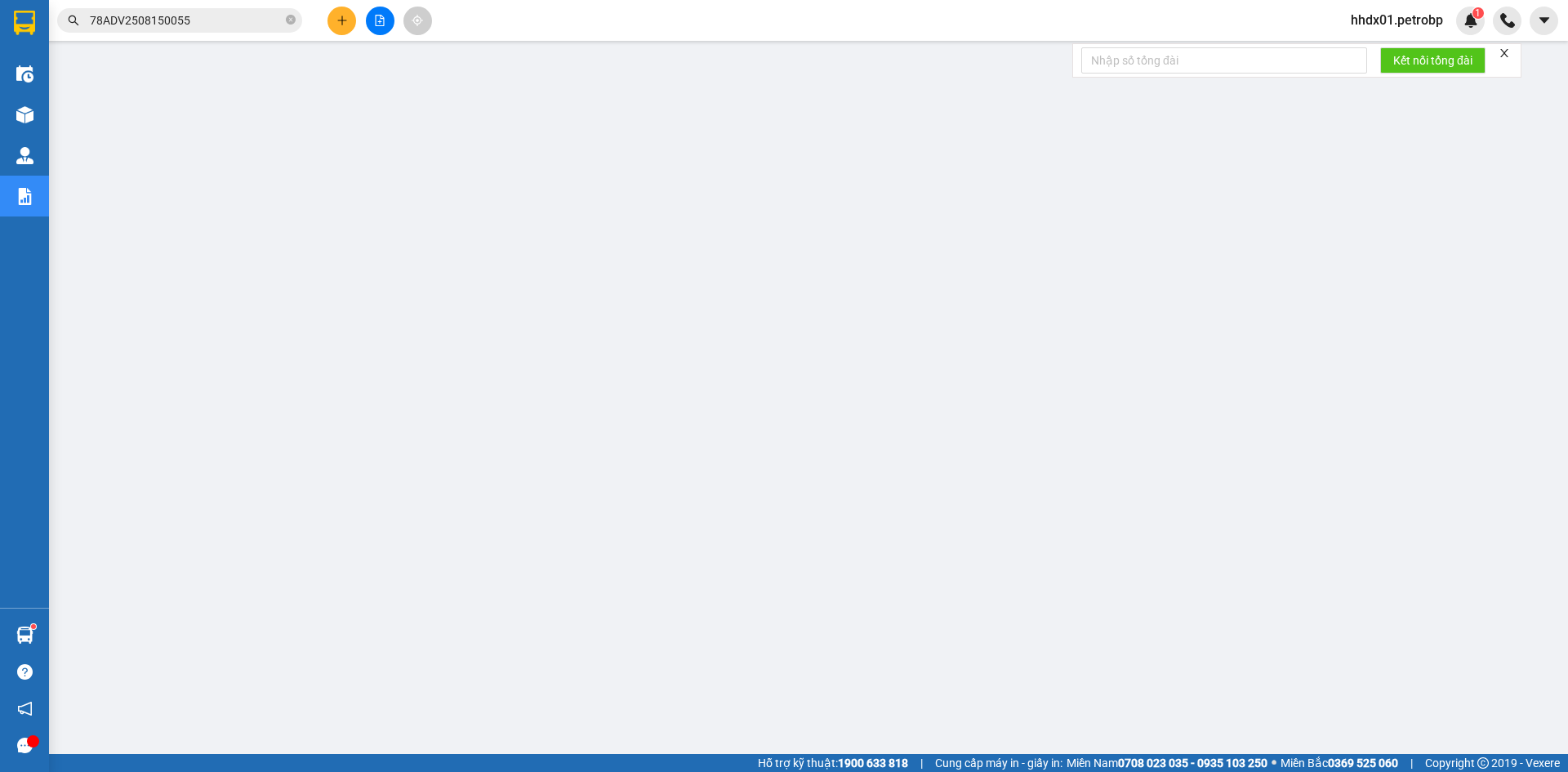
scroll to position [38, 0]
click at [1381, 19] on span "hhdx01.petrobp" at bounding box center [1396, 20] width 118 height 20
click at [1384, 49] on span "Đăng xuất" at bounding box center [1403, 51] width 85 height 18
